Goal: Information Seeking & Learning: Learn about a topic

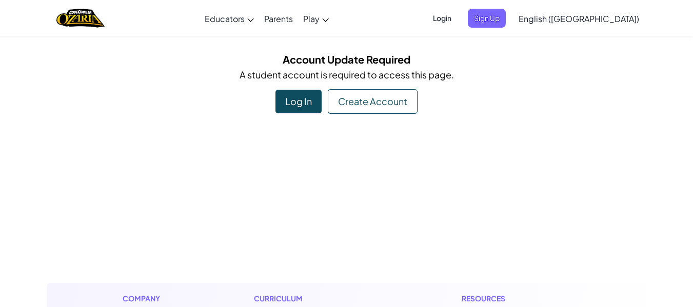
click at [305, 109] on div "Log In" at bounding box center [298, 102] width 46 height 24
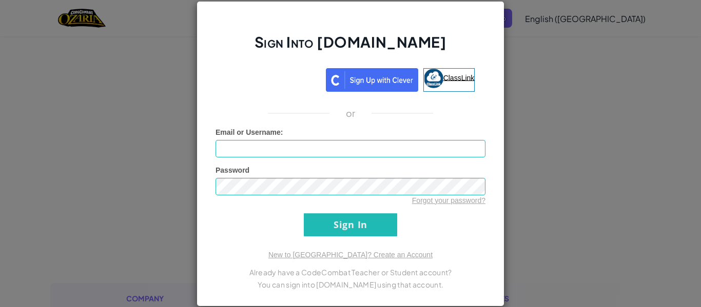
click at [461, 77] on span "ClassLink" at bounding box center [458, 77] width 31 height 8
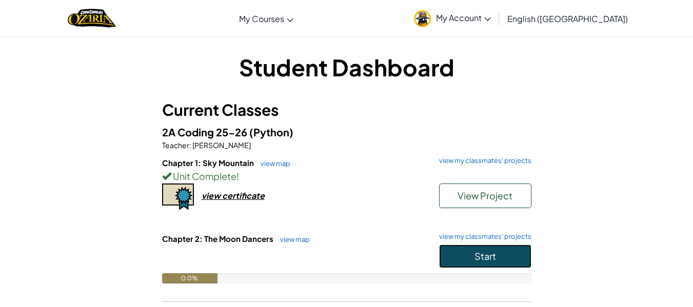
click at [492, 256] on span "Start" at bounding box center [486, 256] width 22 height 12
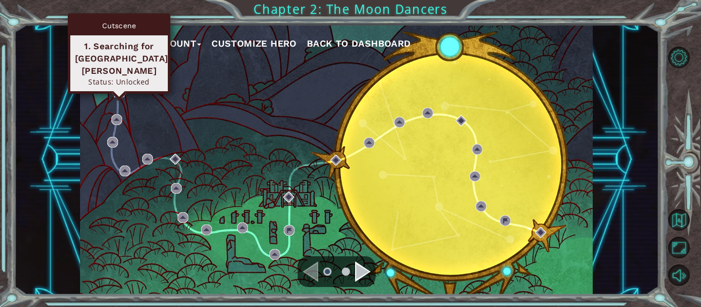
click at [114, 91] on img at bounding box center [119, 92] width 11 height 11
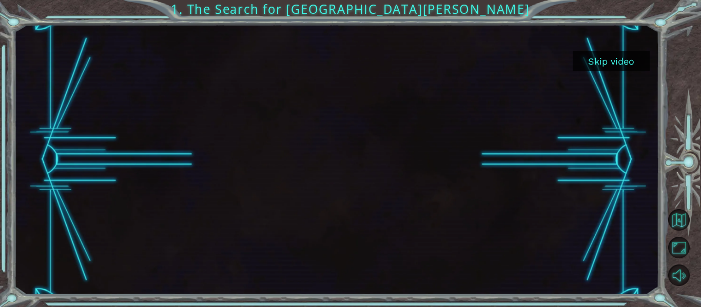
click at [607, 58] on button "Skip video" at bounding box center [611, 61] width 77 height 20
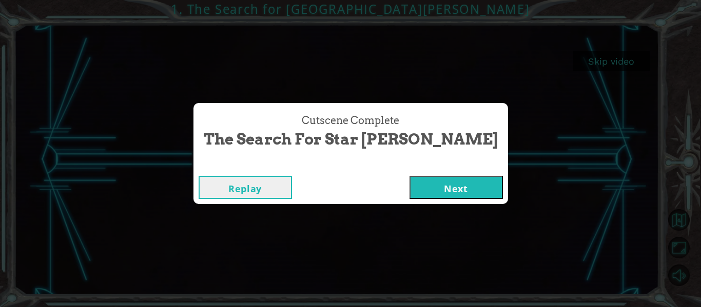
click at [426, 186] on button "Next" at bounding box center [455, 187] width 93 height 23
